Goal: Task Accomplishment & Management: Complete application form

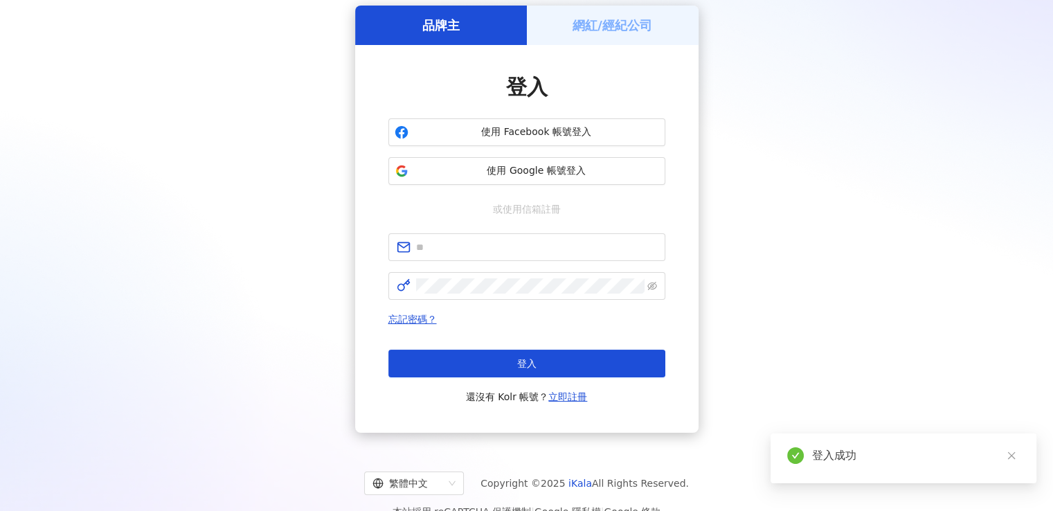
scroll to position [80, 0]
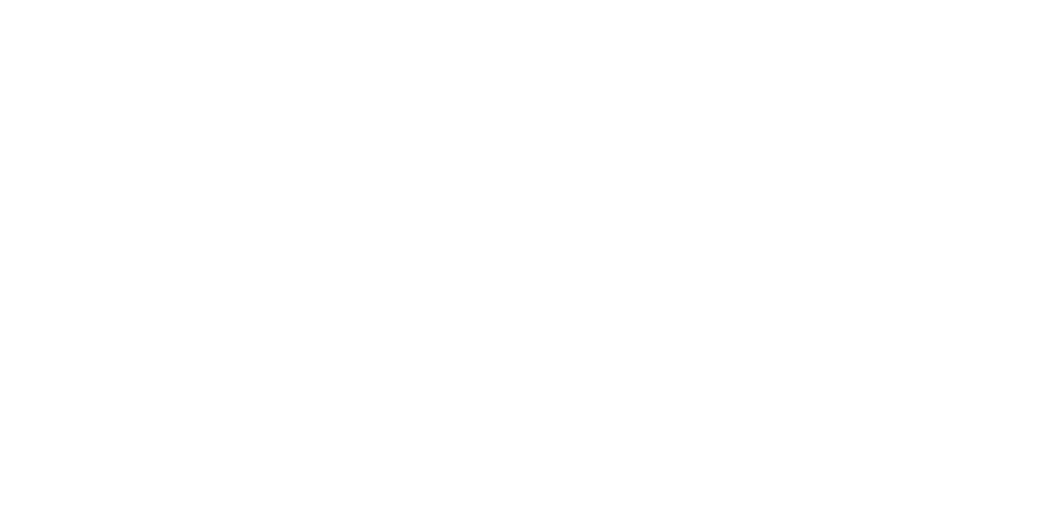
scroll to position [64, 0]
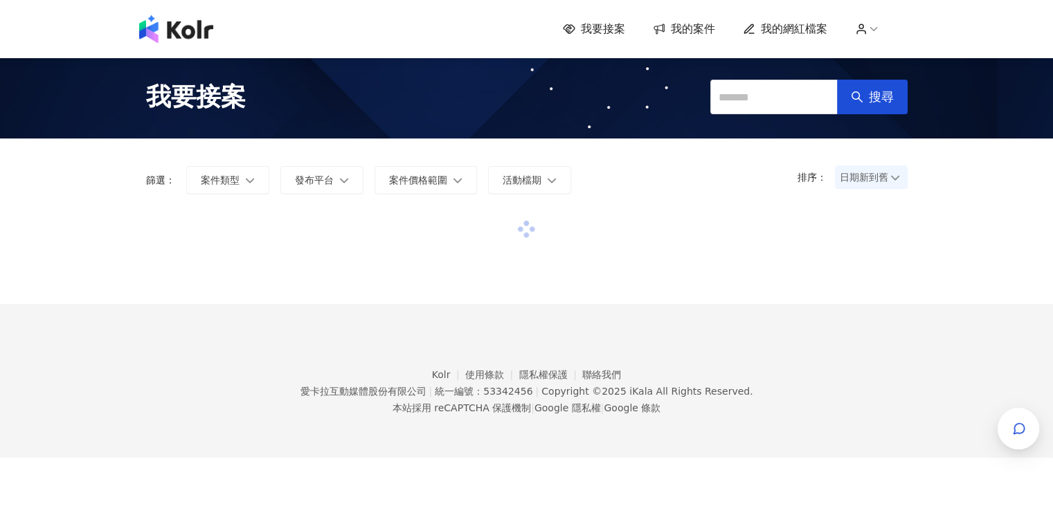
click at [678, 30] on span "我的案件" at bounding box center [693, 28] width 44 height 15
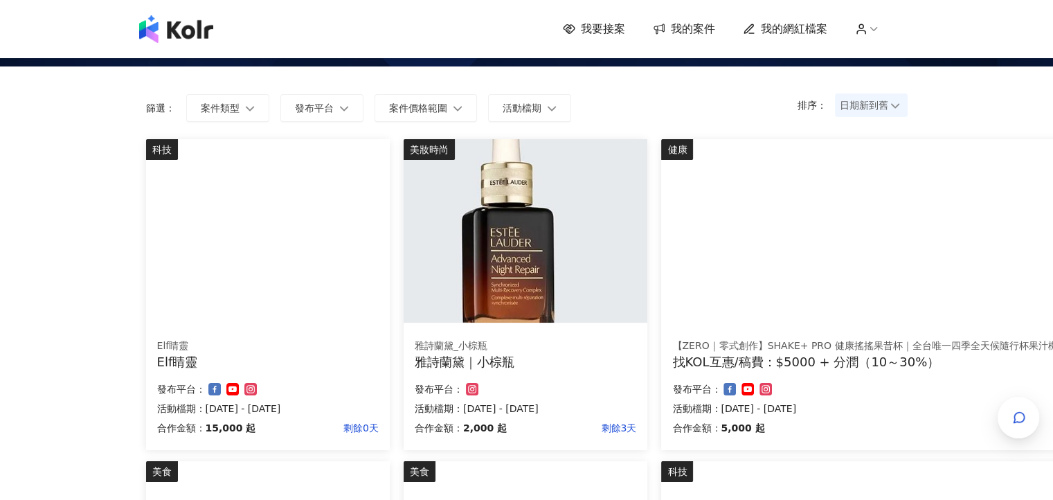
scroll to position [138, 0]
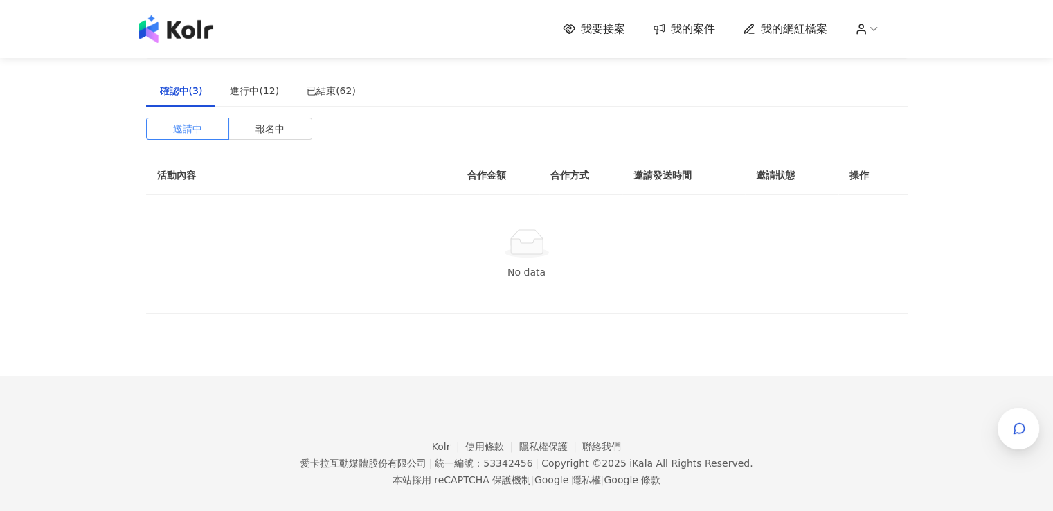
click at [621, 30] on span "我要接案" at bounding box center [603, 28] width 44 height 15
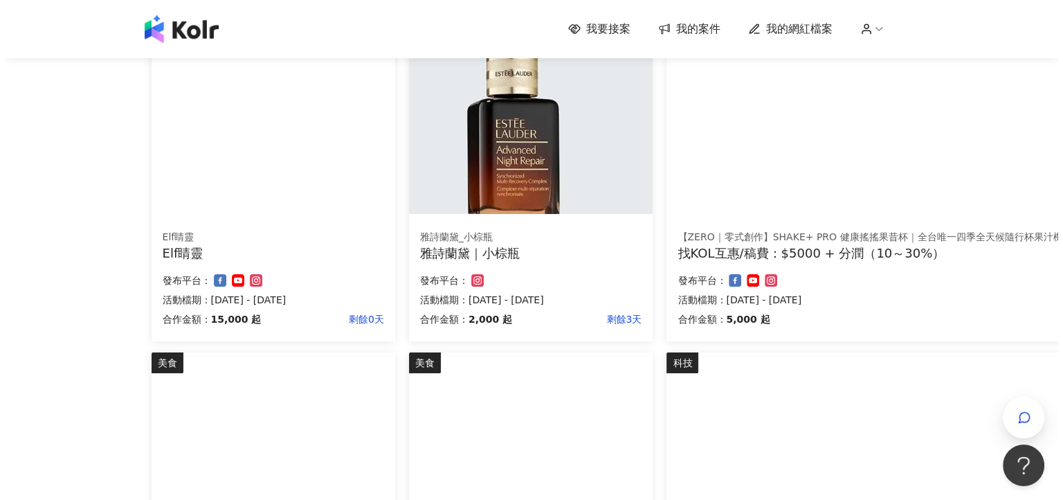
scroll to position [133, 0]
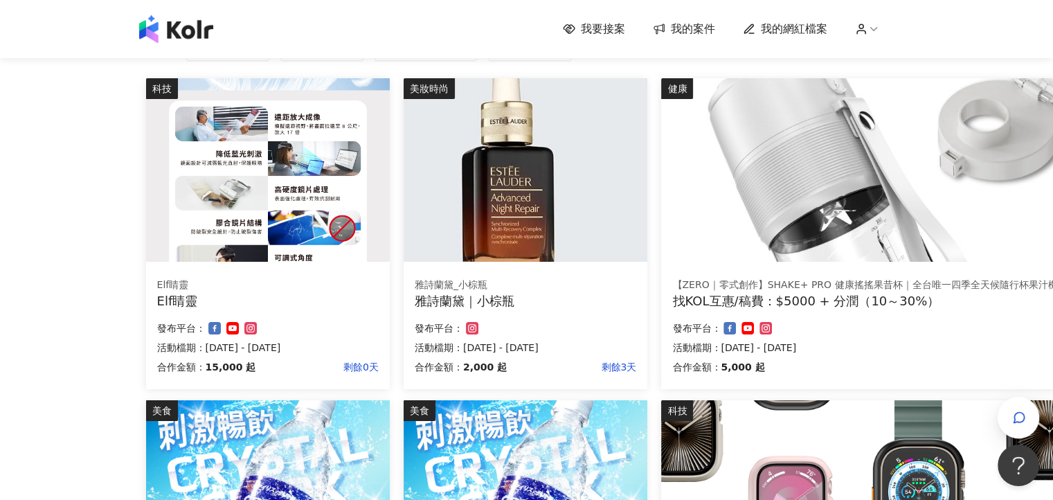
click at [783, 223] on img at bounding box center [918, 169] width 514 height 183
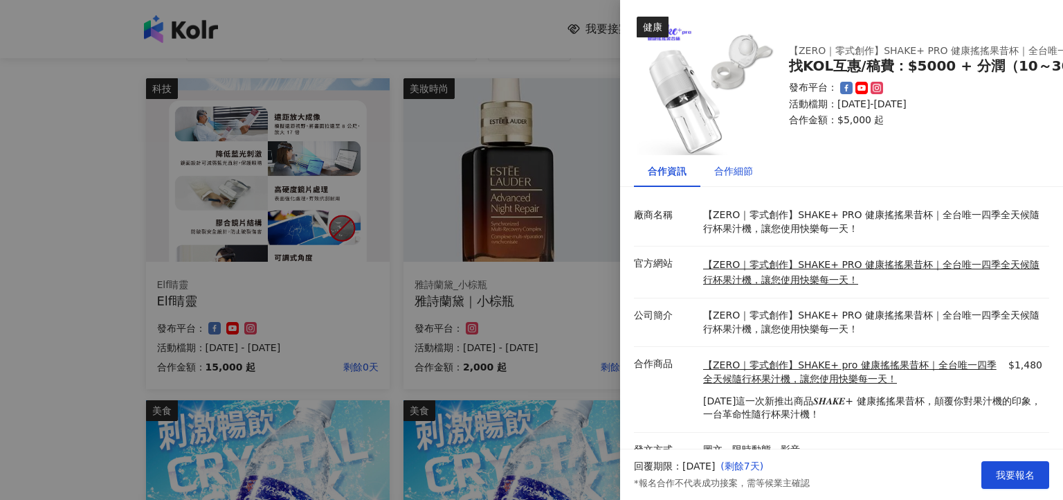
click at [733, 163] on div "合作細節" at bounding box center [733, 170] width 39 height 15
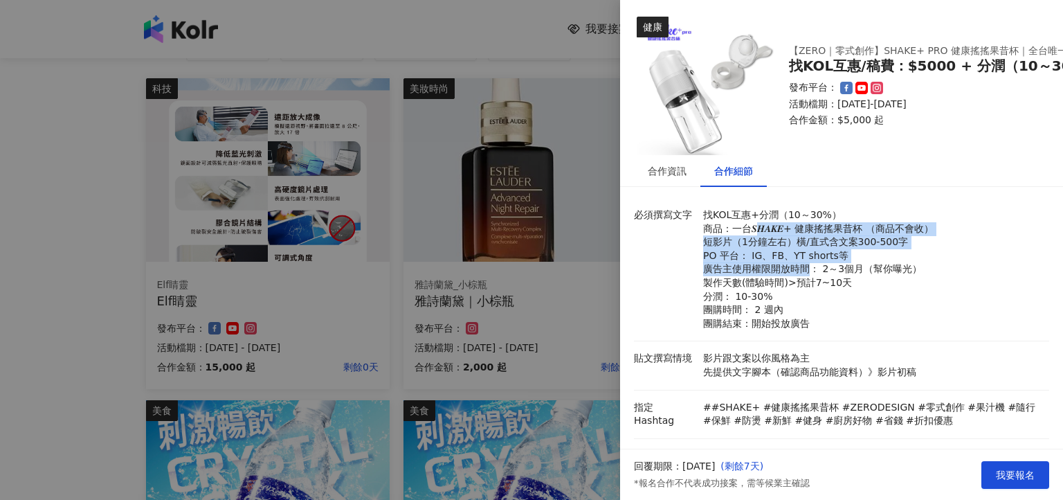
drag, startPoint x: 768, startPoint y: 240, endPoint x: 815, endPoint y: 275, distance: 57.9
click at [811, 269] on p "找KOL互惠+分潤（10～30%） 商品：一台𝑺𝑯𝑨𝑲𝑬+ 健康搖搖果昔杯 （商品不會收） 短影片（1分鐘左右）橫/直式含文案300-500字 PO 平台： …" at bounding box center [872, 269] width 339 height 122
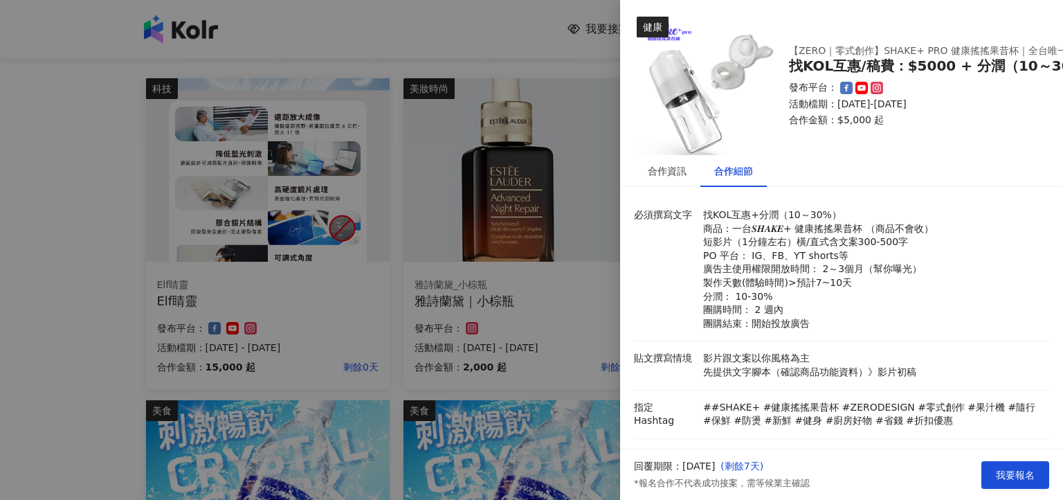
click at [815, 275] on p "找KOL互惠+分潤（10～30%） 商品：一台𝑺𝑯𝑨𝑲𝑬+ 健康搖搖果昔杯 （商品不會收） 短影片（1分鐘左右）橫/直式含文案300-500字 PO 平台： …" at bounding box center [872, 269] width 339 height 122
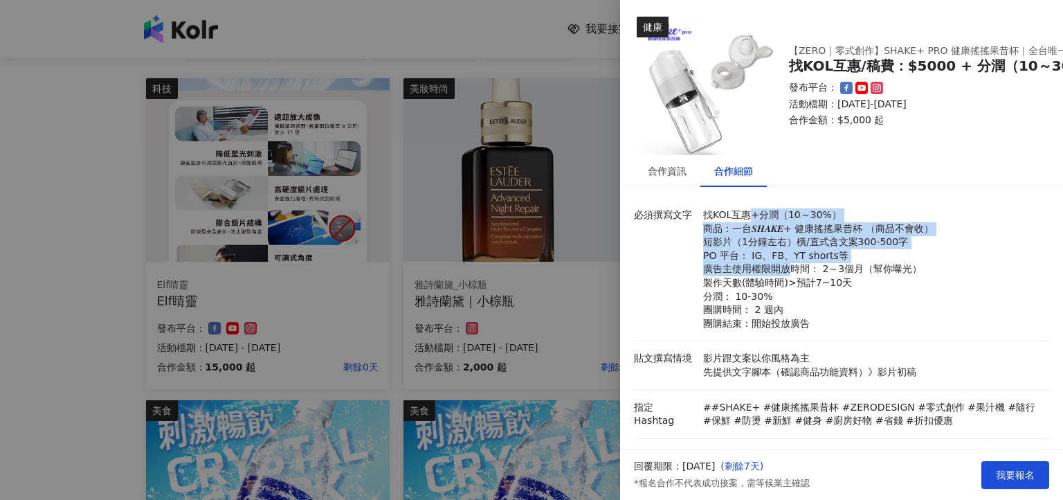
drag, startPoint x: 744, startPoint y: 219, endPoint x: 790, endPoint y: 274, distance: 71.8
click at [788, 273] on p "找KOL互惠+分潤（10～30%） 商品：一台𝑺𝑯𝑨𝑲𝑬+ 健康搖搖果昔杯 （商品不會收） 短影片（1分鐘左右）橫/直式含文案300-500字 PO 平台： …" at bounding box center [872, 269] width 339 height 122
click at [790, 274] on p "找KOL互惠+分潤（10～30%） 商品：一台𝑺𝑯𝑨𝑲𝑬+ 健康搖搖果昔杯 （商品不會收） 短影片（1分鐘左右）橫/直式含文案300-500字 PO 平台： …" at bounding box center [872, 269] width 339 height 122
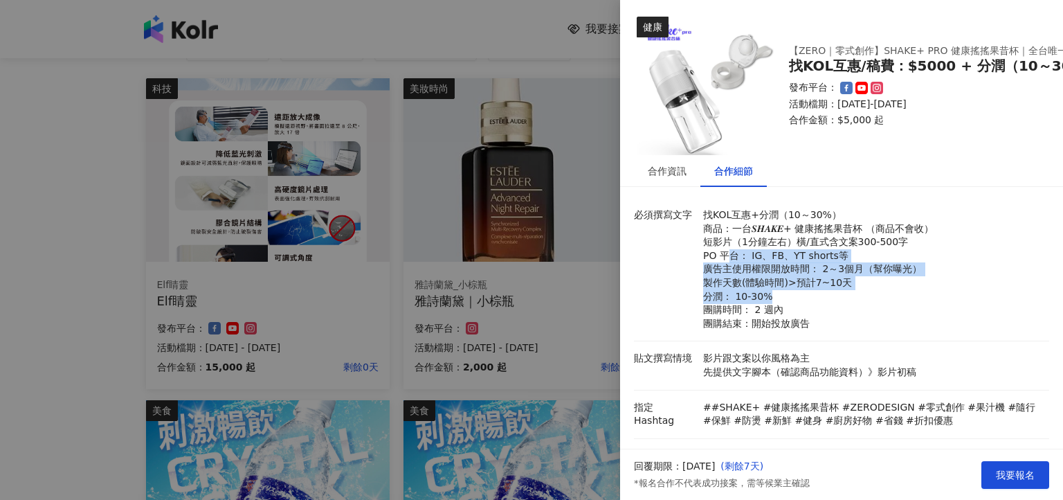
drag, startPoint x: 729, startPoint y: 253, endPoint x: 799, endPoint y: 300, distance: 84.3
click at [796, 299] on p "找KOL互惠+分潤（10～30%） 商品：一台𝑺𝑯𝑨𝑲𝑬+ 健康搖搖果昔杯 （商品不會收） 短影片（1分鐘左右）橫/直式含文案300-500字 PO 平台： …" at bounding box center [872, 269] width 339 height 122
click at [799, 300] on p "找KOL互惠+分潤（10～30%） 商品：一台𝑺𝑯𝑨𝑲𝑬+ 健康搖搖果昔杯 （商品不會收） 短影片（1分鐘左右）橫/直式含文案300-500字 PO 平台： …" at bounding box center [872, 269] width 339 height 122
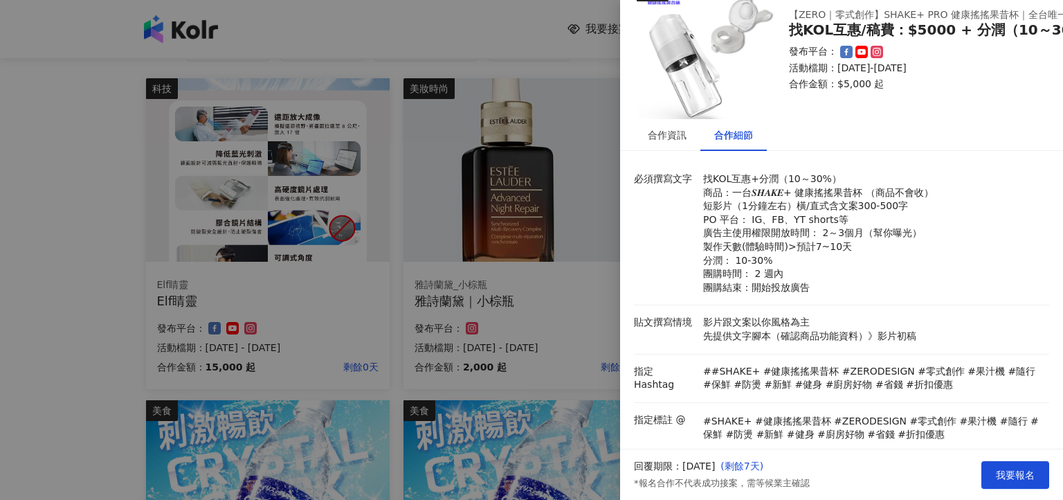
scroll to position [69, 0]
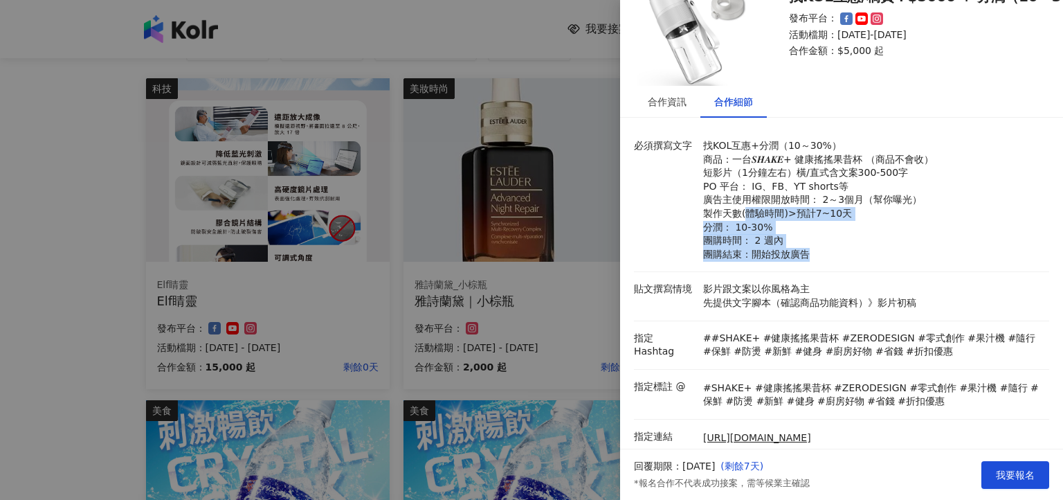
drag, startPoint x: 783, startPoint y: 238, endPoint x: 837, endPoint y: 271, distance: 63.0
click at [836, 271] on li "必須撰寫文字 找KOL互惠+分潤（10～30%） 商品：一台𝑺𝑯𝑨𝑲𝑬+ 健康搖搖果昔杯 （商品不會收） 短影片（1分鐘左右）橫/直式含文案300-500字 …" at bounding box center [841, 200] width 415 height 143
click at [838, 271] on li "必須撰寫文字 找KOL互惠+分潤（10～30%） 商品：一台𝑺𝑯𝑨𝑲𝑬+ 健康搖搖果昔杯 （商品不會收） 短影片（1分鐘左右）橫/直式含文案300-500字 …" at bounding box center [841, 200] width 415 height 143
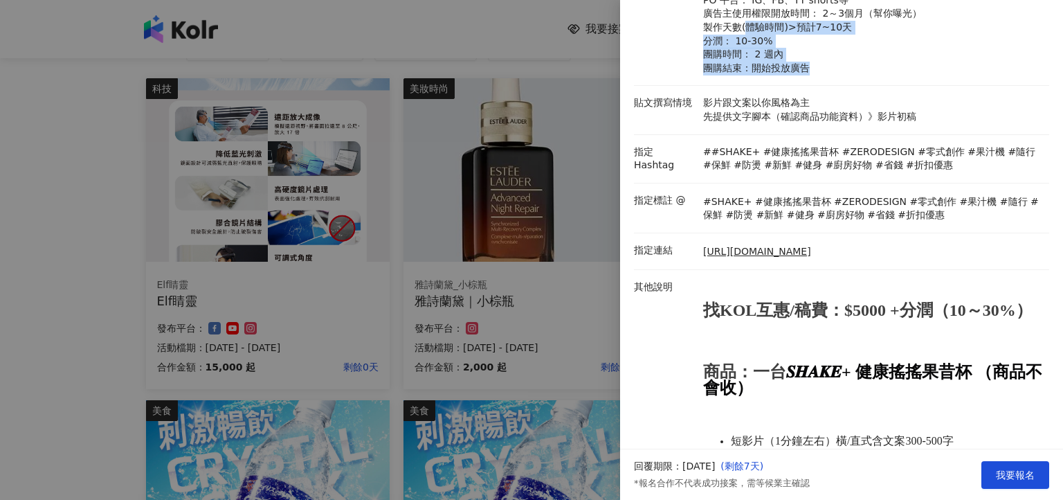
scroll to position [277, 0]
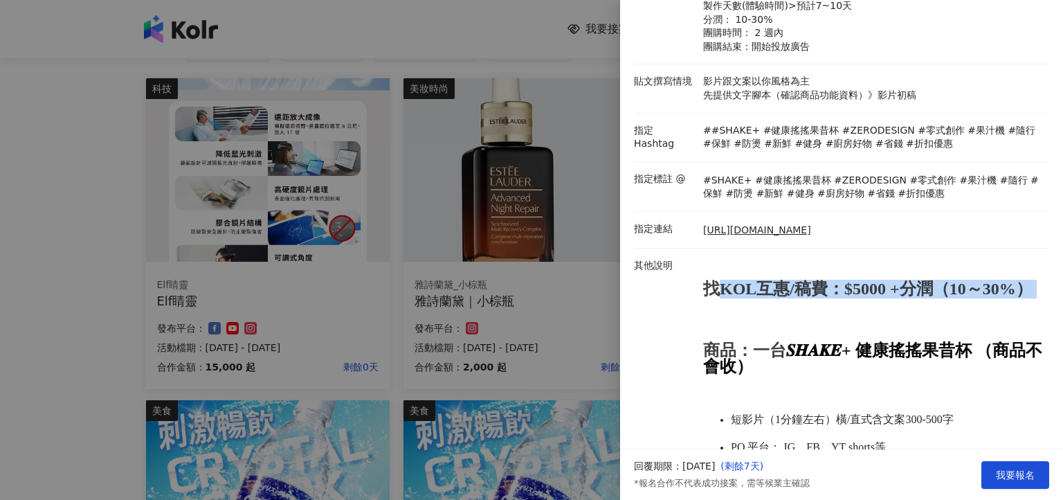
drag, startPoint x: 750, startPoint y: 294, endPoint x: 913, endPoint y: 314, distance: 163.9
click at [849, 314] on p "找KOL互惠/稿費：$5000 +分潤（10～30%） 商品：一台 𝑺𝑯𝑨𝑲𝑬+ 健康搖搖果昔杯 （商品不會收） 短影片（1分鐘左右）橫/直式含文案300-5…" at bounding box center [872, 450] width 339 height 362
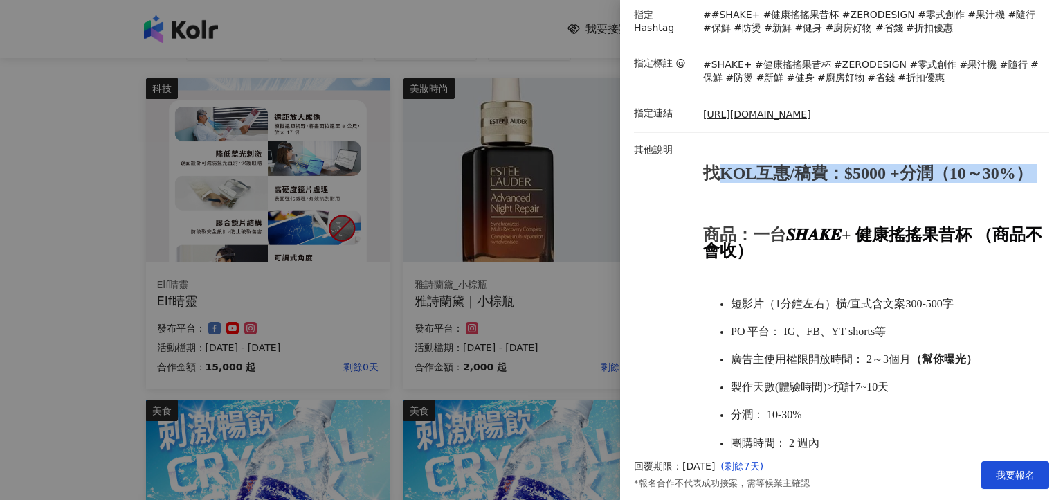
scroll to position [477, 0]
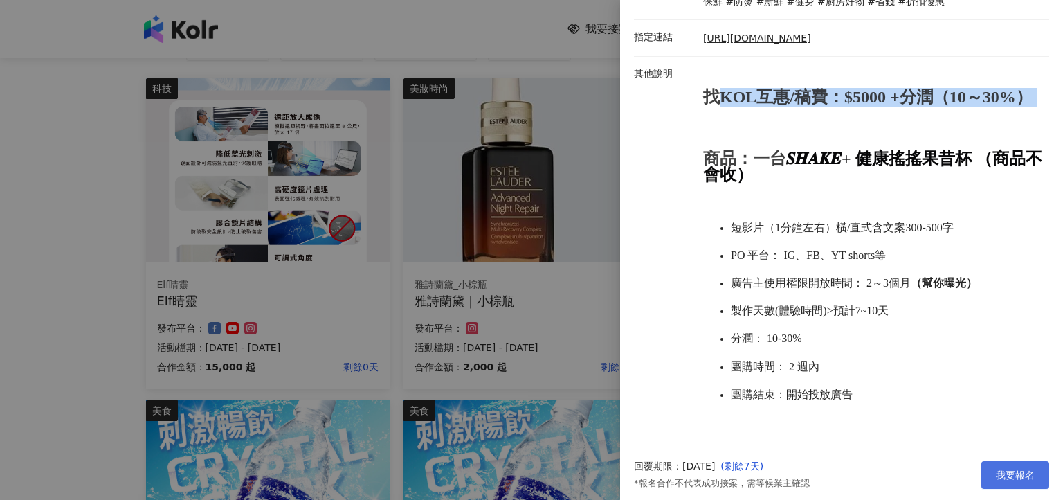
click at [1002, 471] on span "我要報名" at bounding box center [1015, 474] width 39 height 11
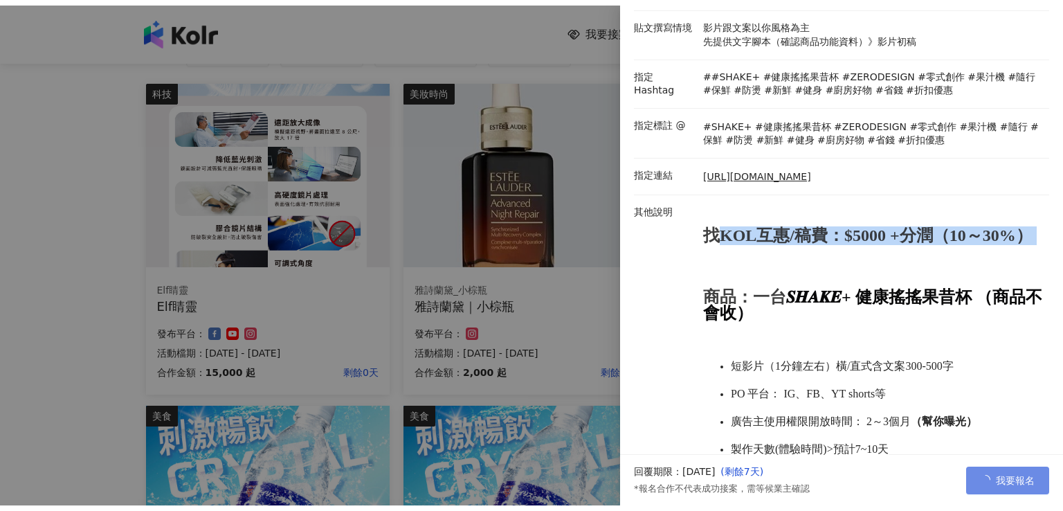
scroll to position [0, 0]
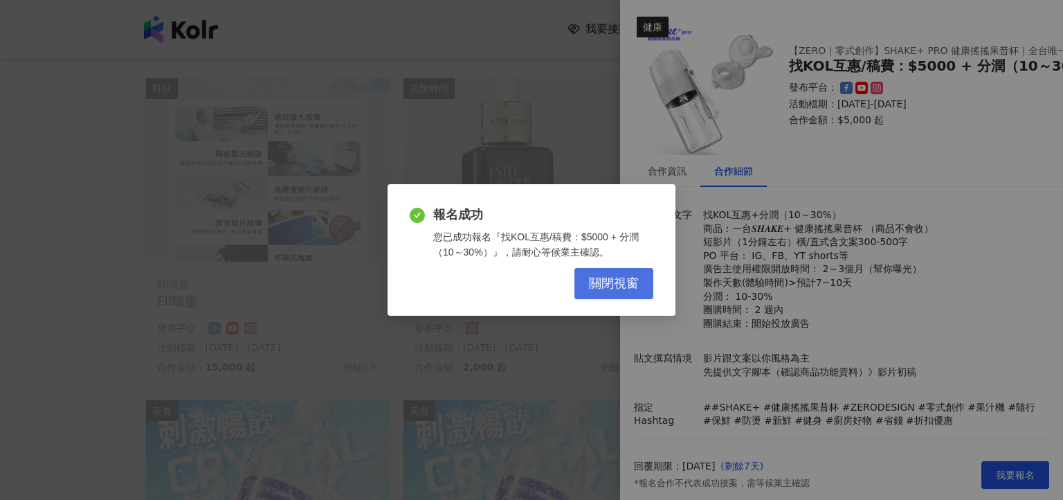
click at [612, 287] on span "關閉視窗" at bounding box center [614, 283] width 50 height 15
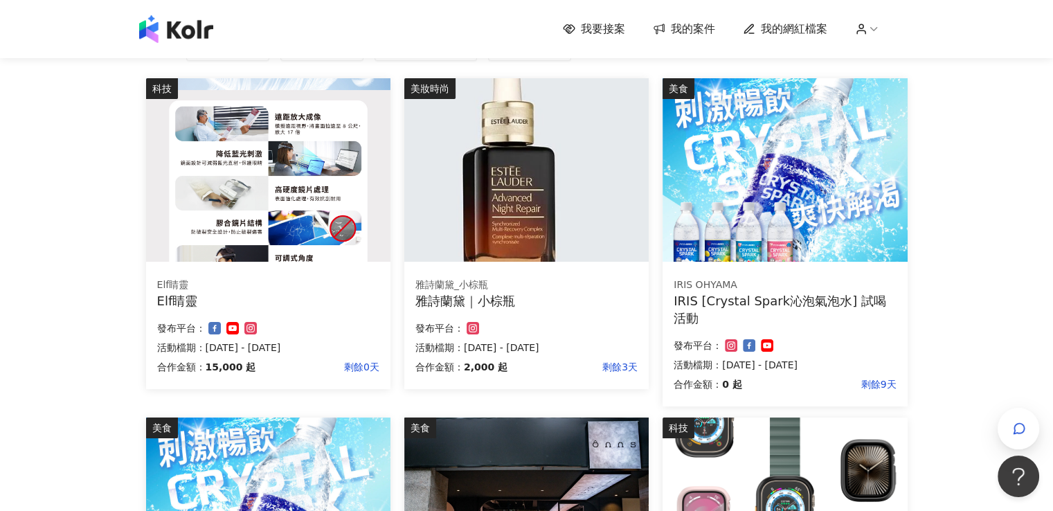
click at [565, 181] on img at bounding box center [526, 169] width 244 height 183
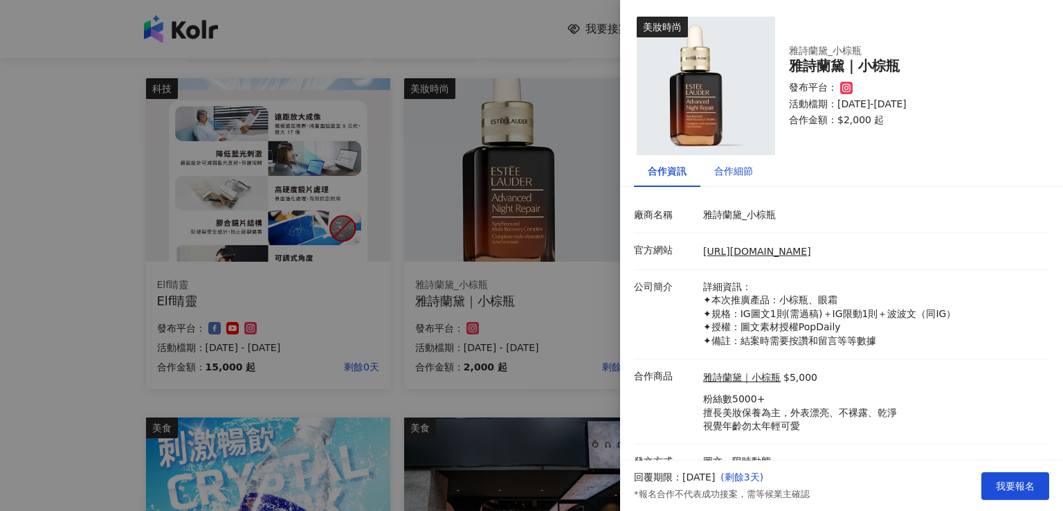
click at [730, 172] on div "合作細節" at bounding box center [733, 170] width 39 height 15
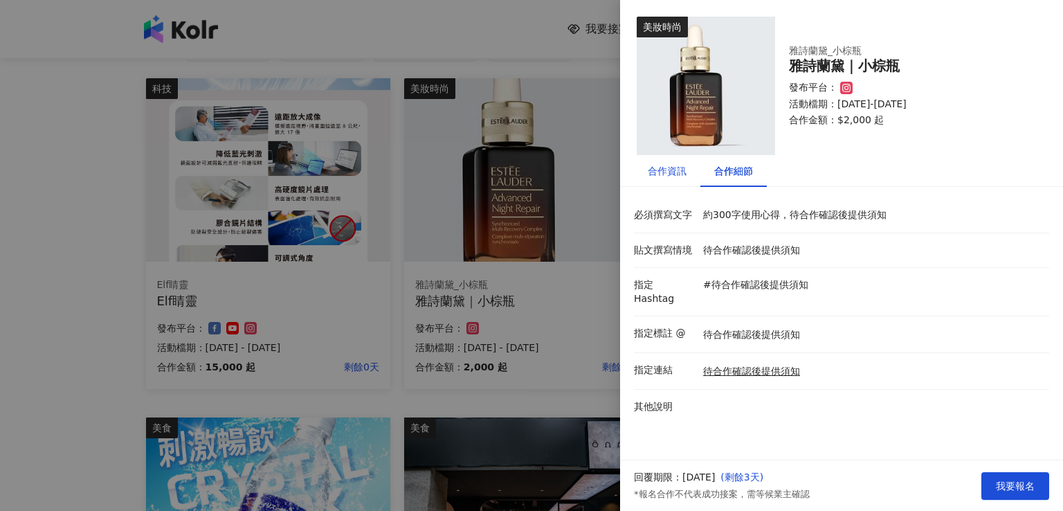
click at [660, 173] on div "合作資訊" at bounding box center [667, 170] width 39 height 15
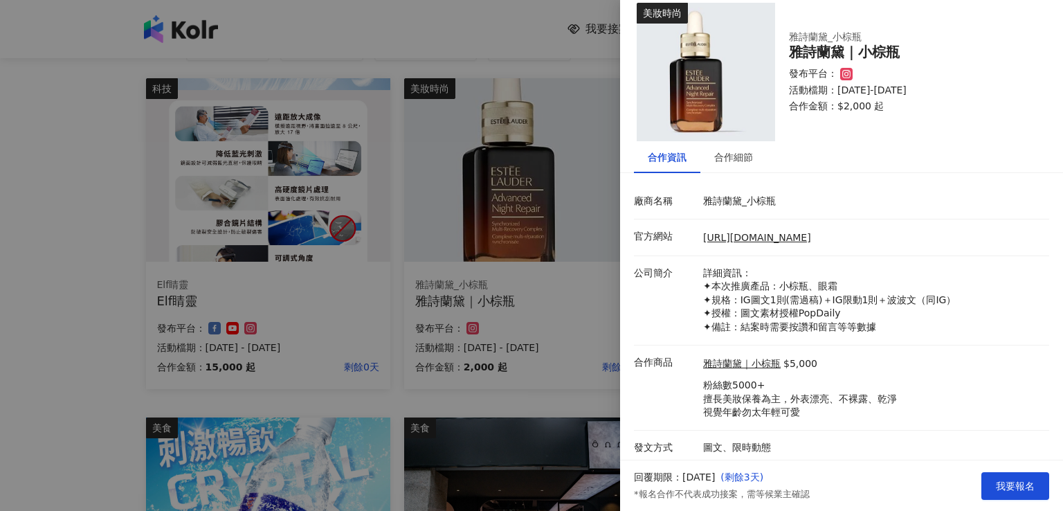
scroll to position [17, 0]
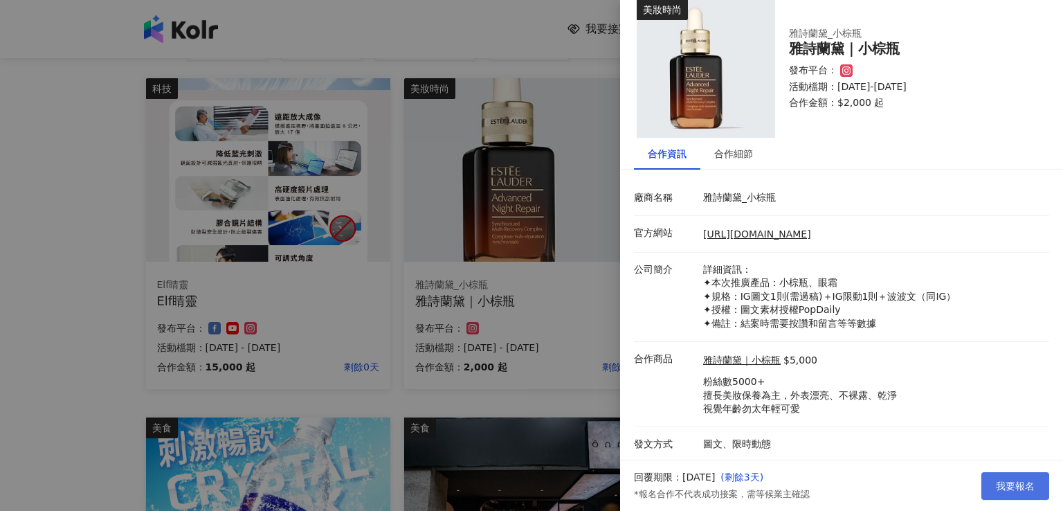
click at [1029, 485] on span "我要報名" at bounding box center [1015, 485] width 39 height 11
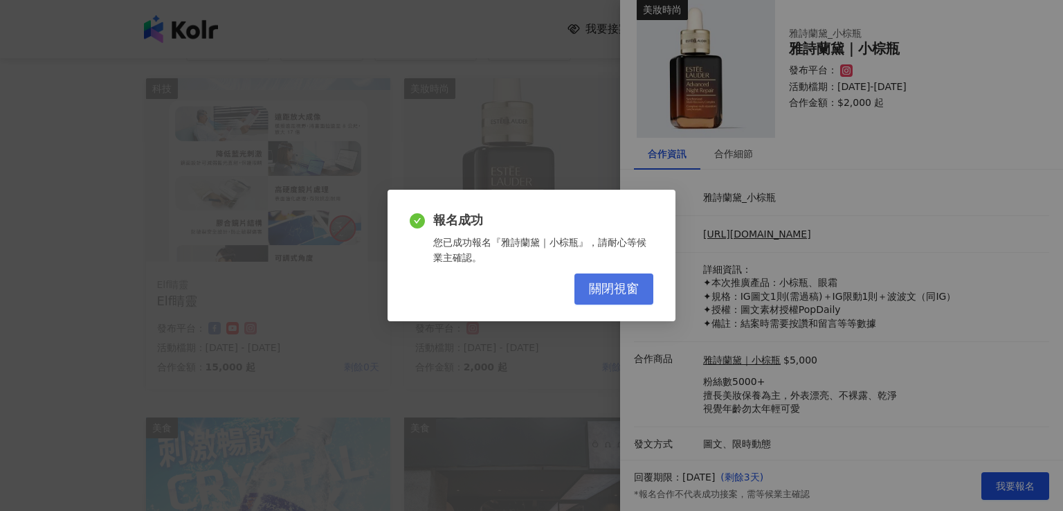
click at [598, 284] on span "關閉視窗" at bounding box center [614, 289] width 50 height 15
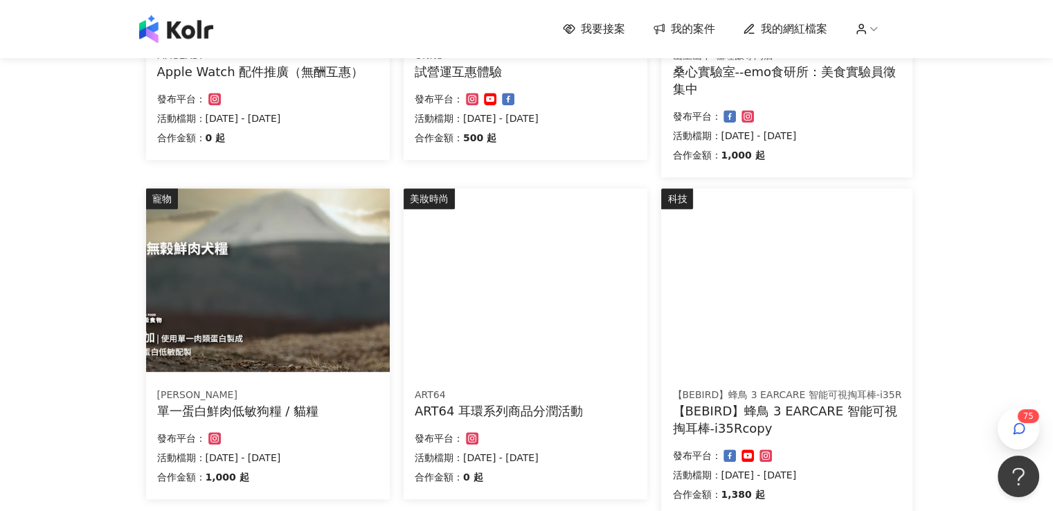
scroll to position [825, 0]
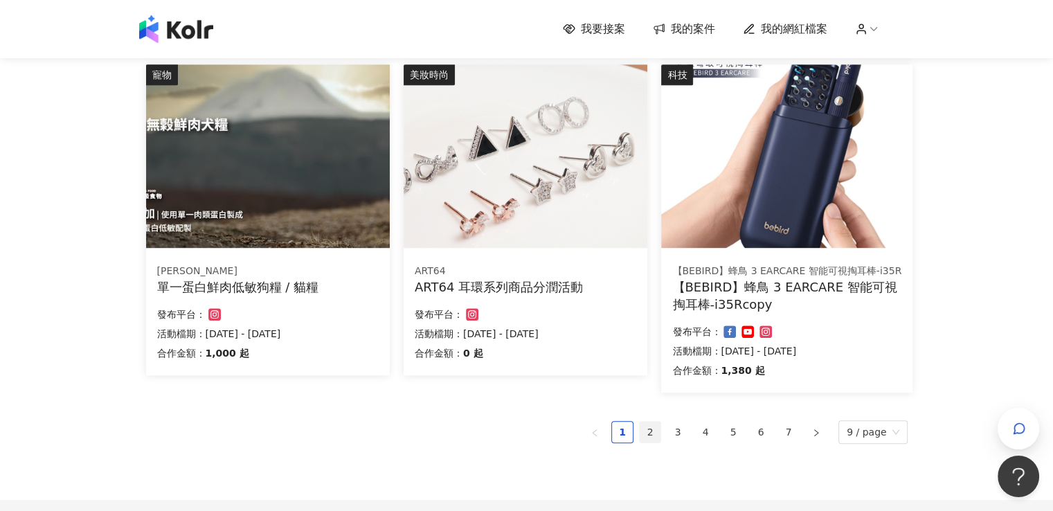
click at [655, 431] on link "2" at bounding box center [650, 432] width 21 height 21
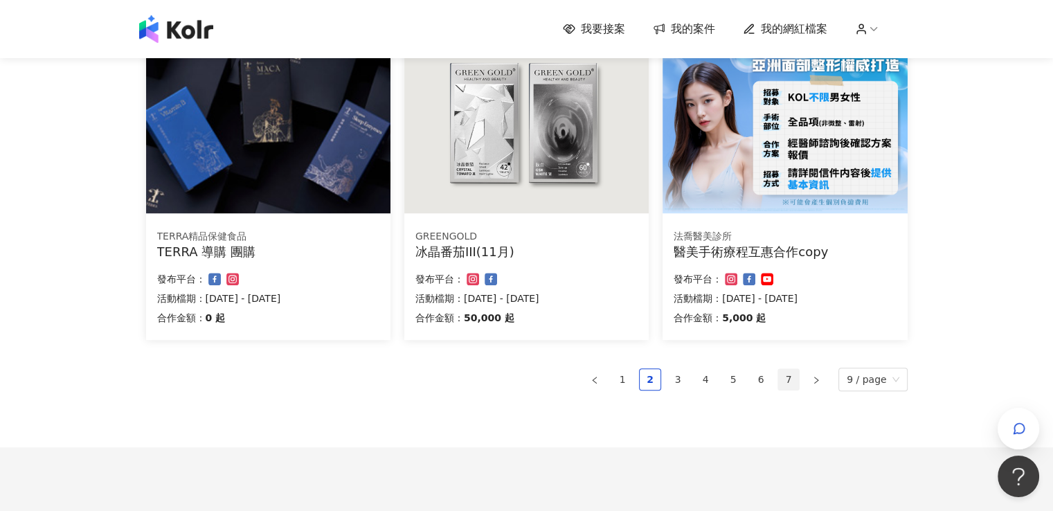
click at [797, 382] on link "7" at bounding box center [788, 379] width 21 height 21
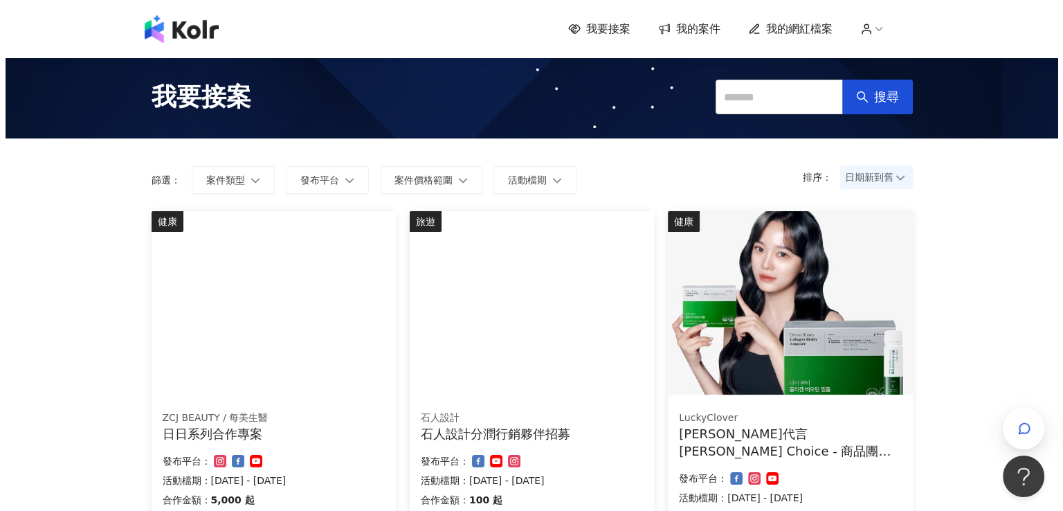
scroll to position [289, 0]
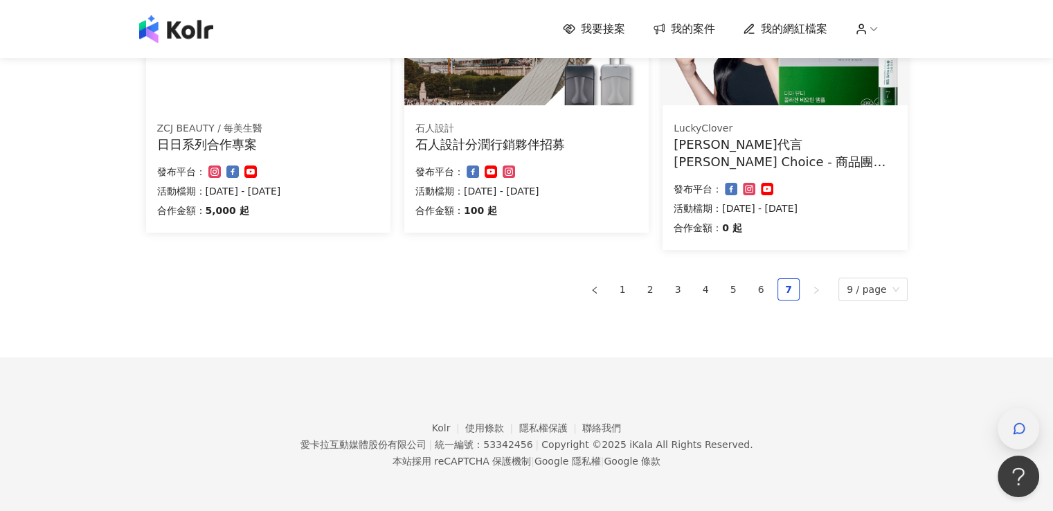
click at [1017, 430] on icon "button" at bounding box center [1019, 429] width 14 height 14
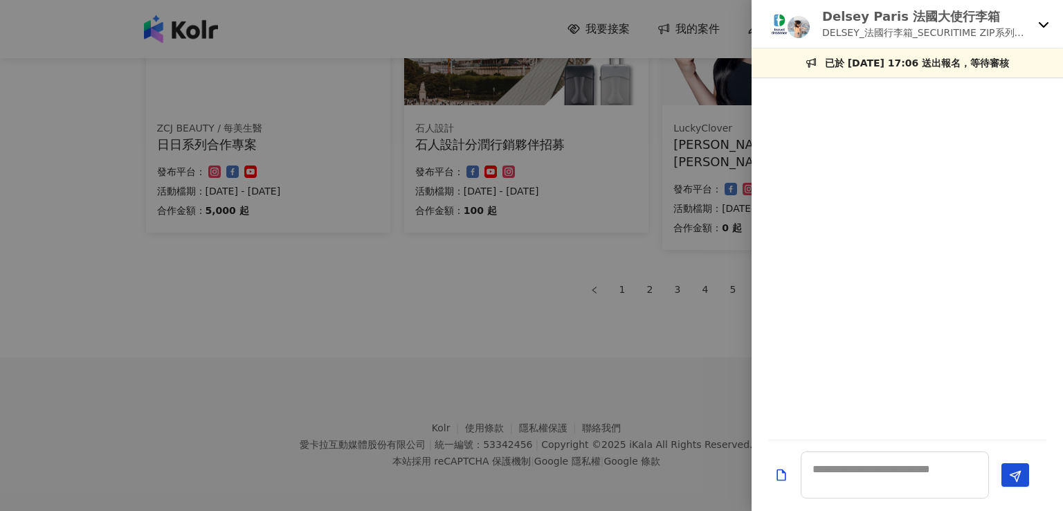
click at [1040, 30] on div "Delsey Paris 法國大使行李箱 DELSEY_法國行李箱_SECURITIME ZIP系列開箱素材募集" at bounding box center [907, 24] width 311 height 48
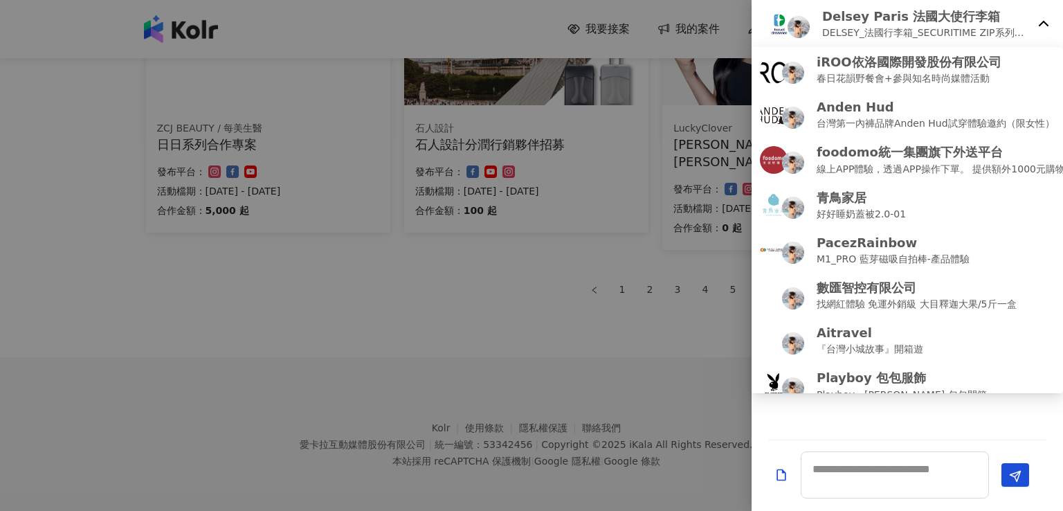
scroll to position [285, 0]
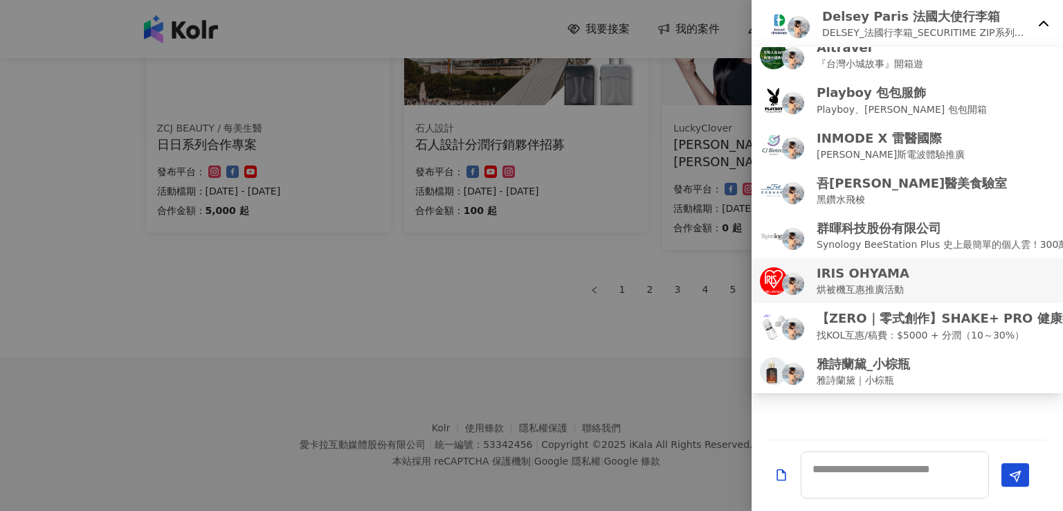
click at [930, 273] on div "[PERSON_NAME] 烘被機互惠推廣活動" at bounding box center [907, 280] width 295 height 33
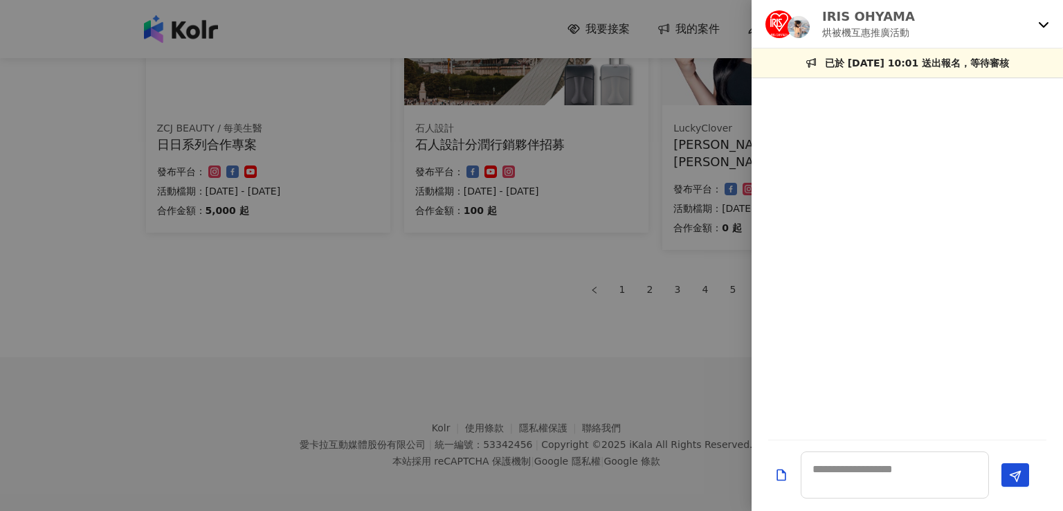
click at [1041, 32] on div "[PERSON_NAME] 烘被機互惠推廣活動" at bounding box center [907, 24] width 311 height 48
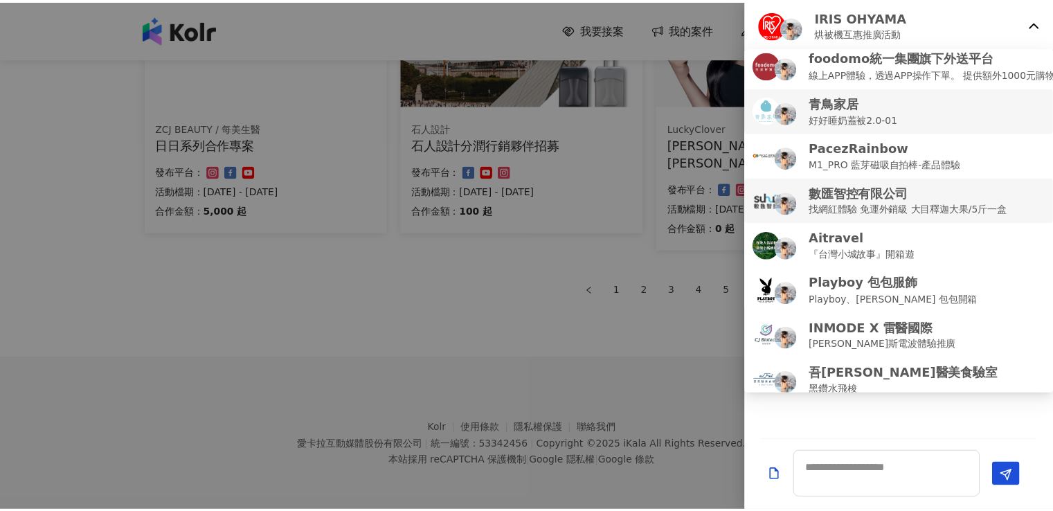
scroll to position [0, 0]
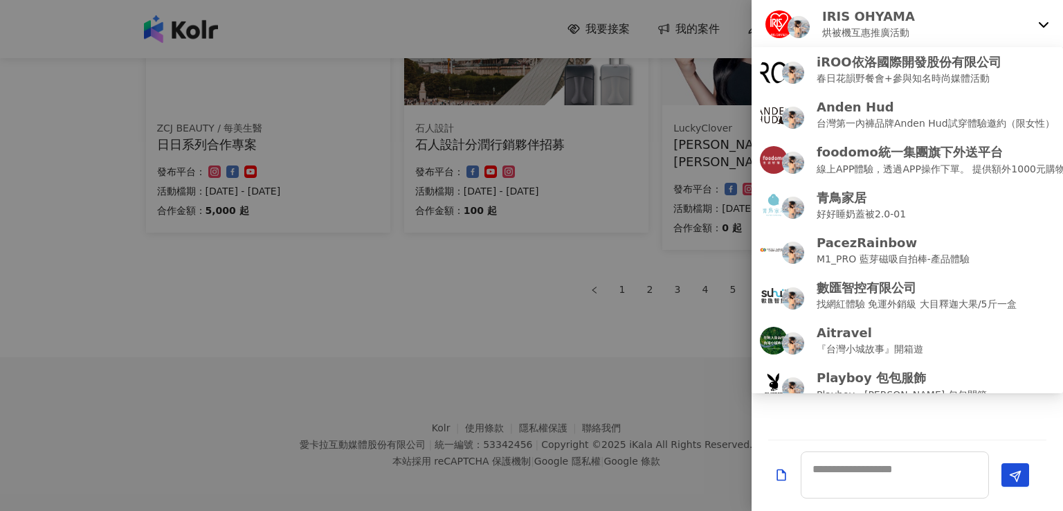
click at [679, 300] on div at bounding box center [531, 255] width 1063 height 511
